Goal: Information Seeking & Learning: Learn about a topic

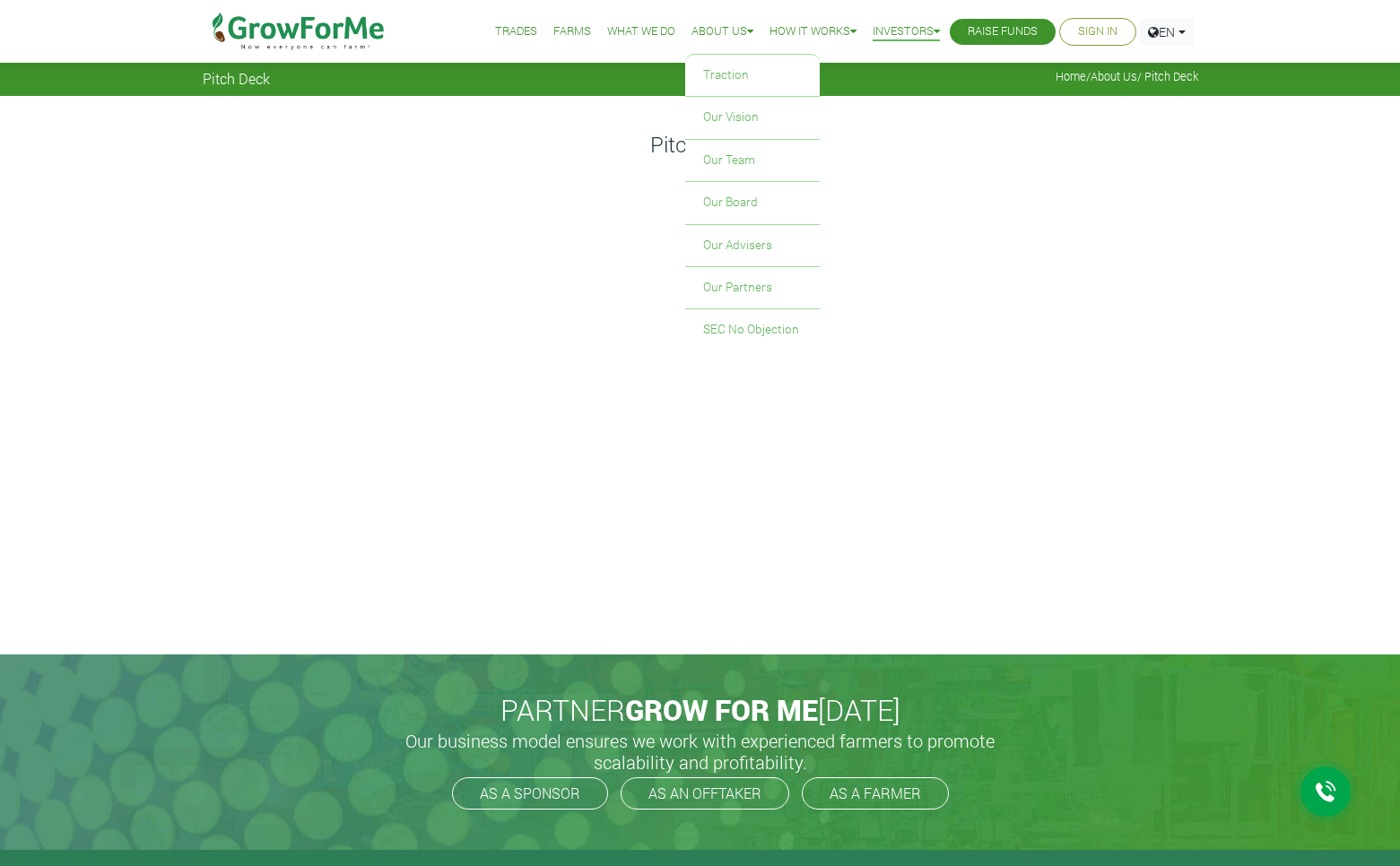
click at [713, 42] on li "About Us Traction Our Vision Our Team Our Board Our Advisers Our Partners SEC N…" at bounding box center [722, 32] width 75 height 64
click at [726, 122] on link "Our Vision" at bounding box center [752, 117] width 135 height 41
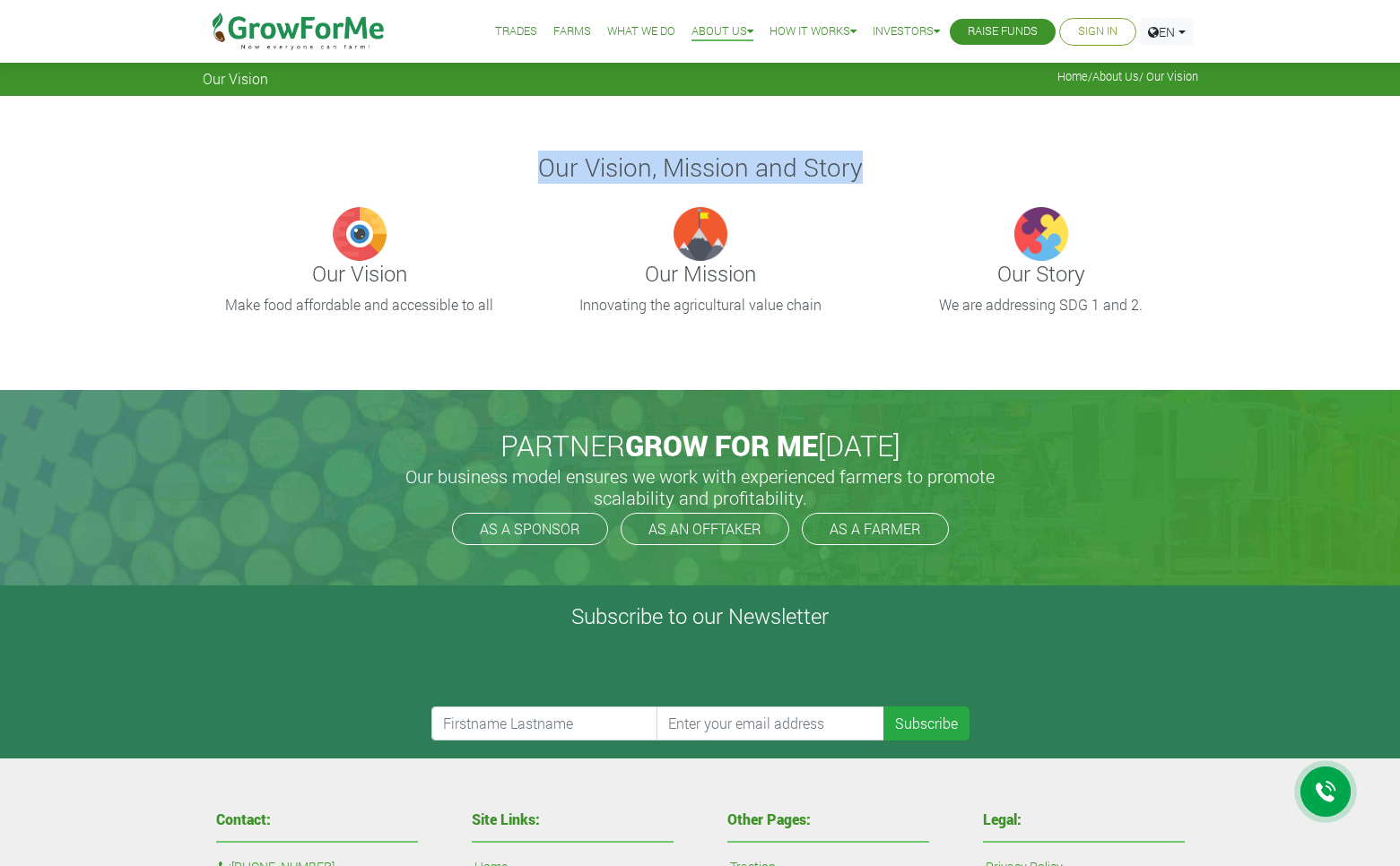
drag, startPoint x: 540, startPoint y: 165, endPoint x: 875, endPoint y: 175, distance: 335.1
click at [875, 175] on h3 "Our Vision, Mission and Story" at bounding box center [700, 167] width 990 height 31
